Goal: Information Seeking & Learning: Check status

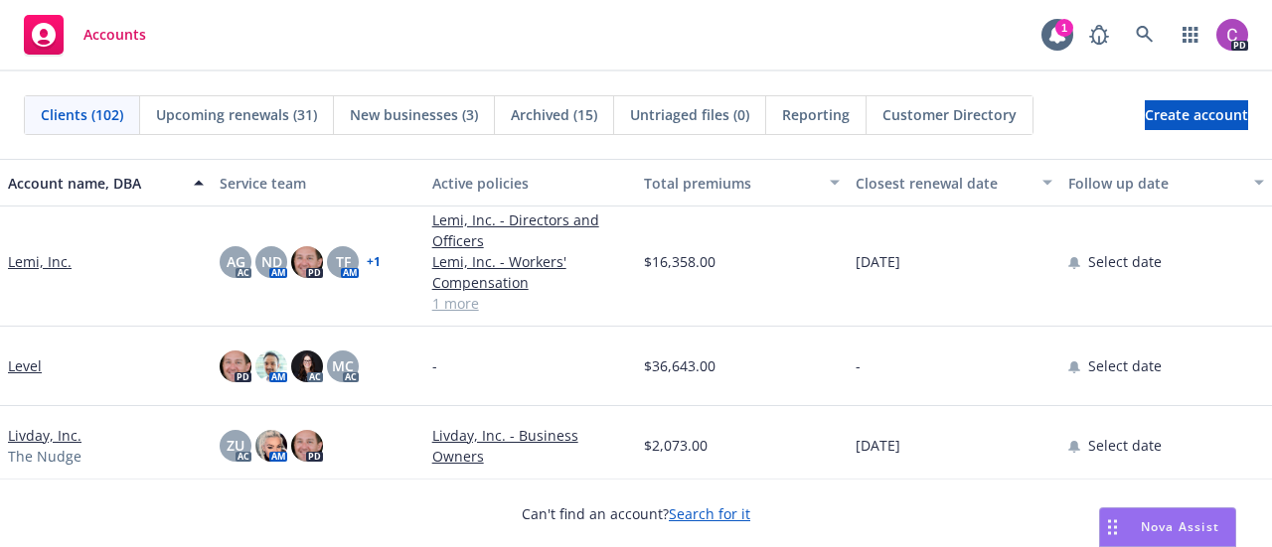
scroll to position [5159, 0]
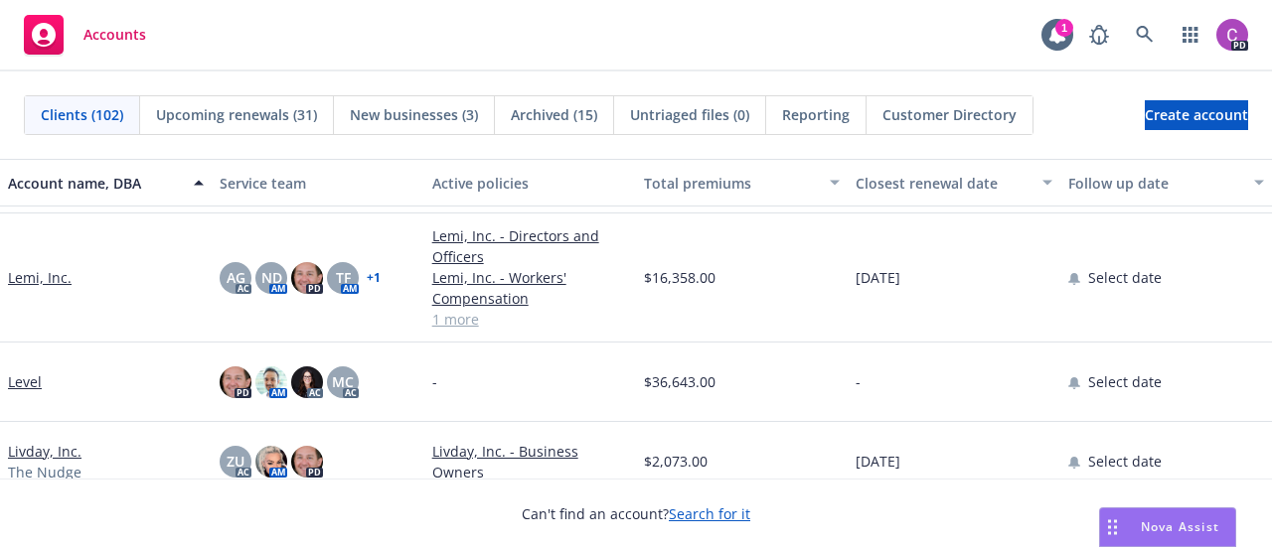
click at [32, 279] on link "Lemi, Inc." at bounding box center [40, 277] width 64 height 21
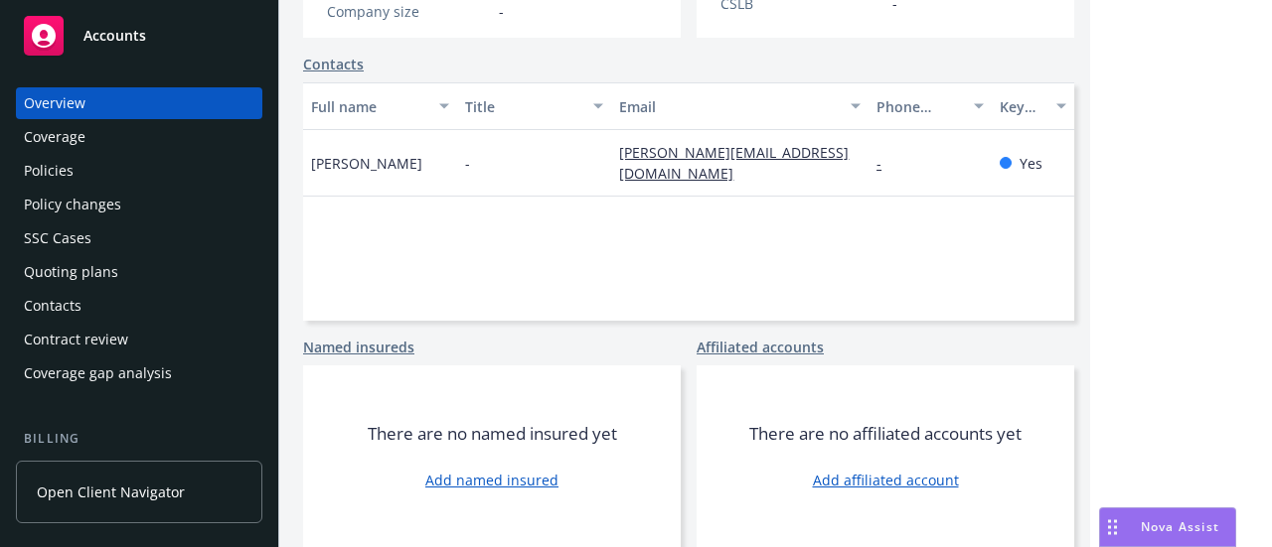
scroll to position [16, 0]
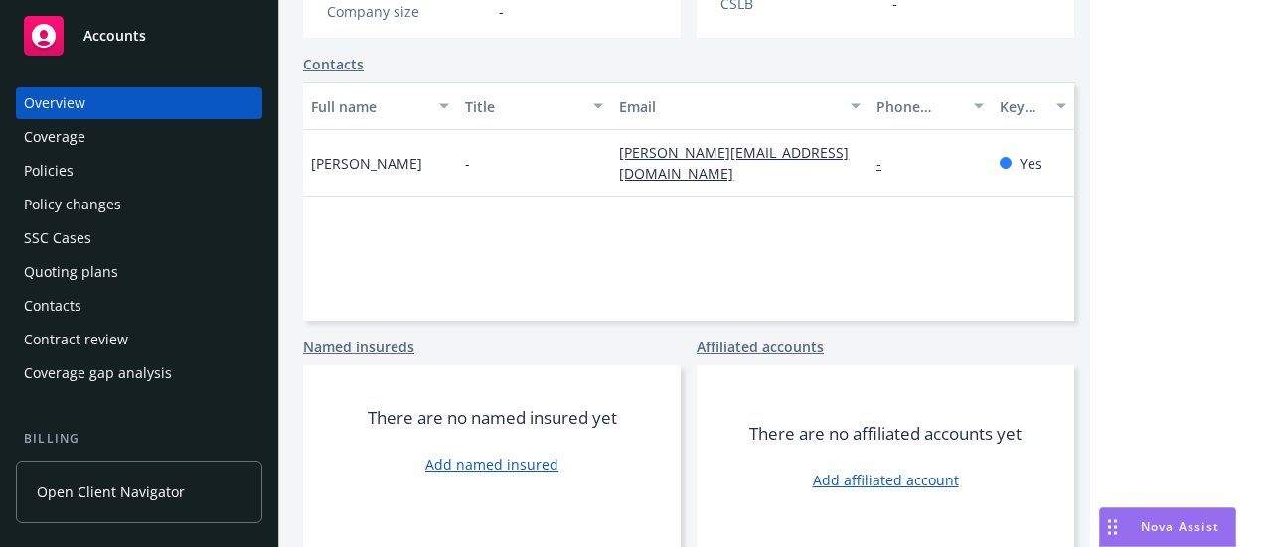
click at [50, 170] on div "Policies" at bounding box center [49, 171] width 50 height 32
